Goal: Task Accomplishment & Management: Complete application form

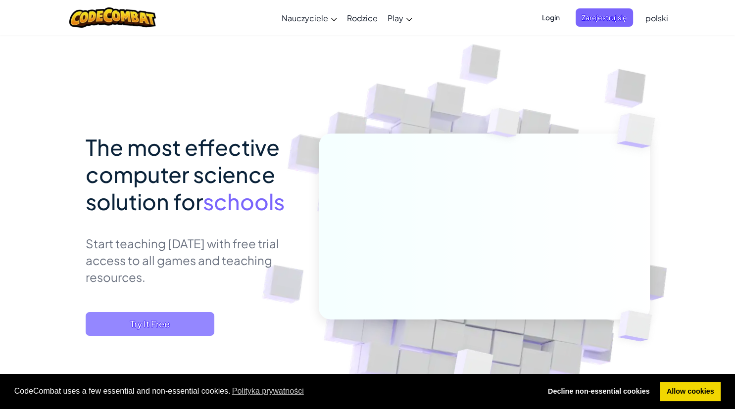
click at [169, 327] on span "Try It Free" at bounding box center [150, 324] width 129 height 24
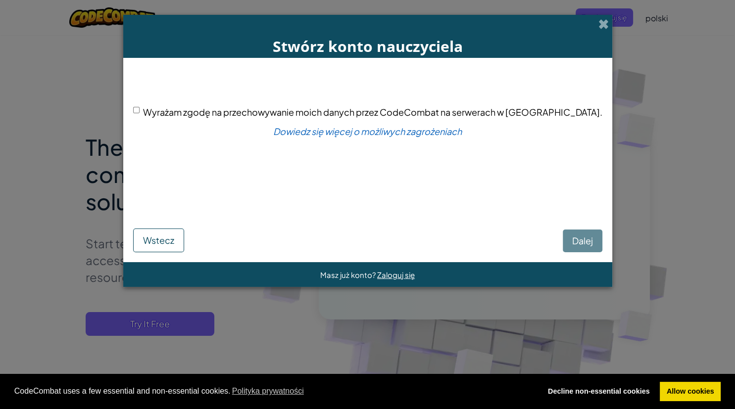
click at [140, 113] on input "Wyrażam zgodę na przechowywanie moich danych przez CodeCombat na serwerach w [G…" at bounding box center [136, 110] width 6 height 6
checkbox input "true"
click at [563, 249] on button "Dalej" at bounding box center [583, 241] width 40 height 23
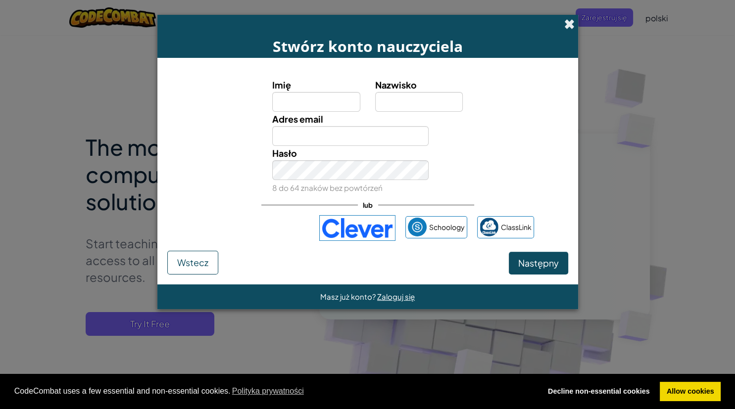
click at [567, 19] on span at bounding box center [569, 24] width 10 height 10
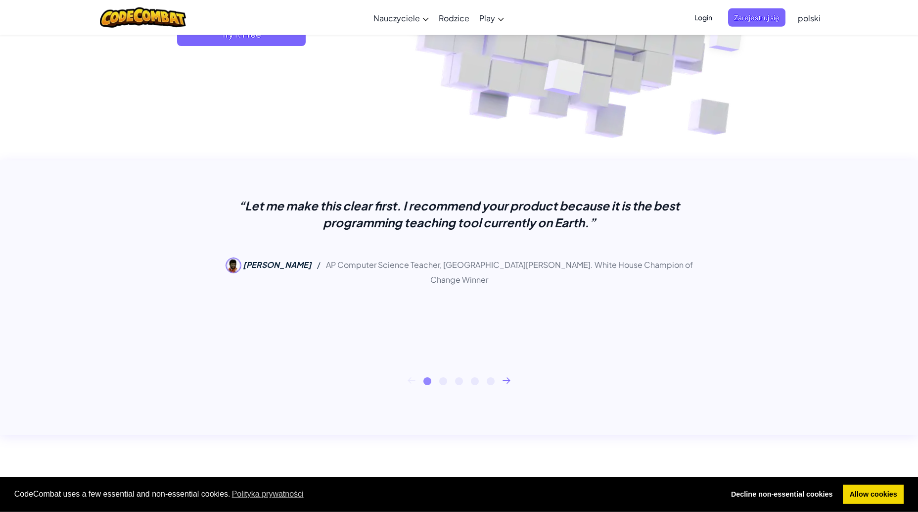
scroll to position [303, 0]
